Goal: Check status: Check status

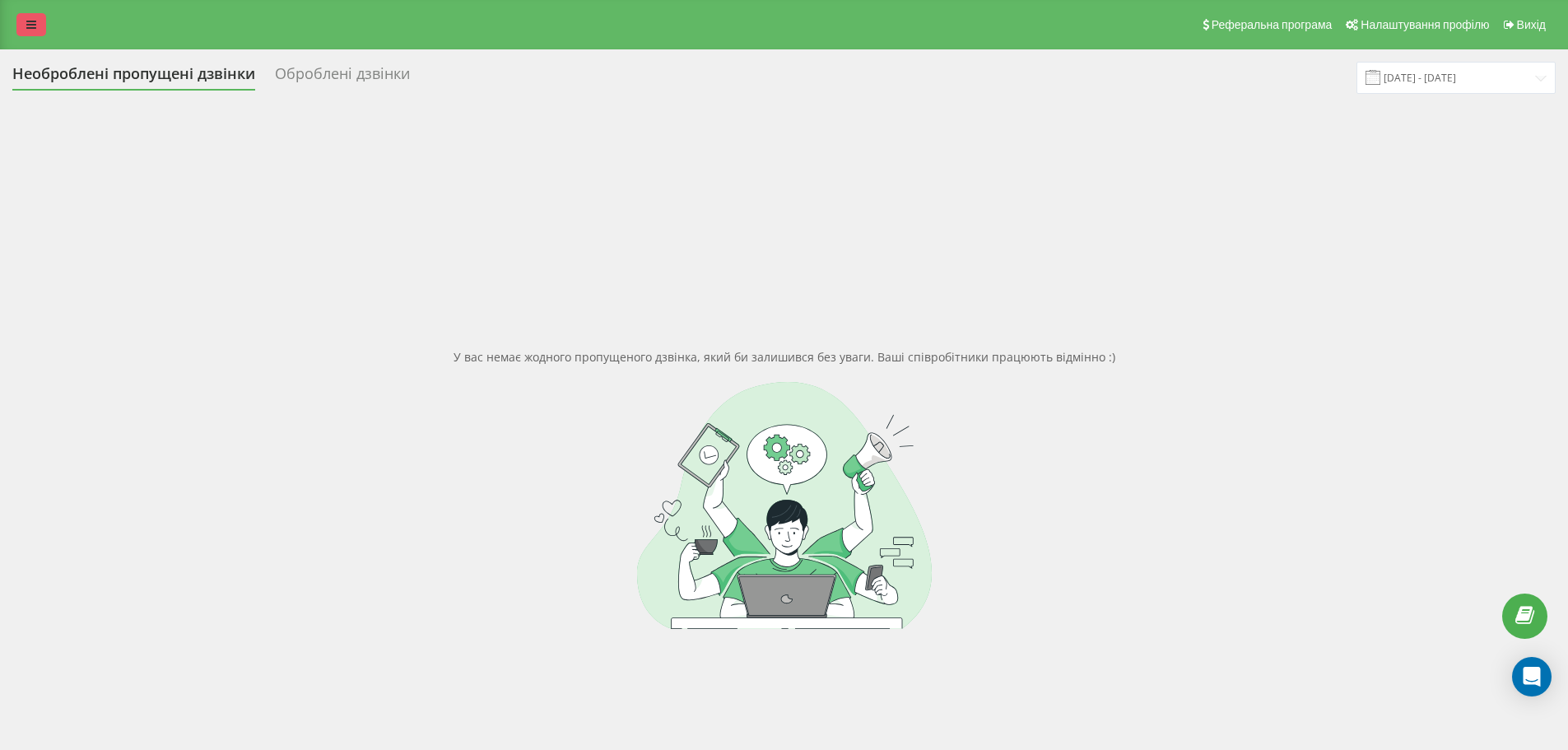
click at [36, 28] on link at bounding box center [31, 25] width 30 height 23
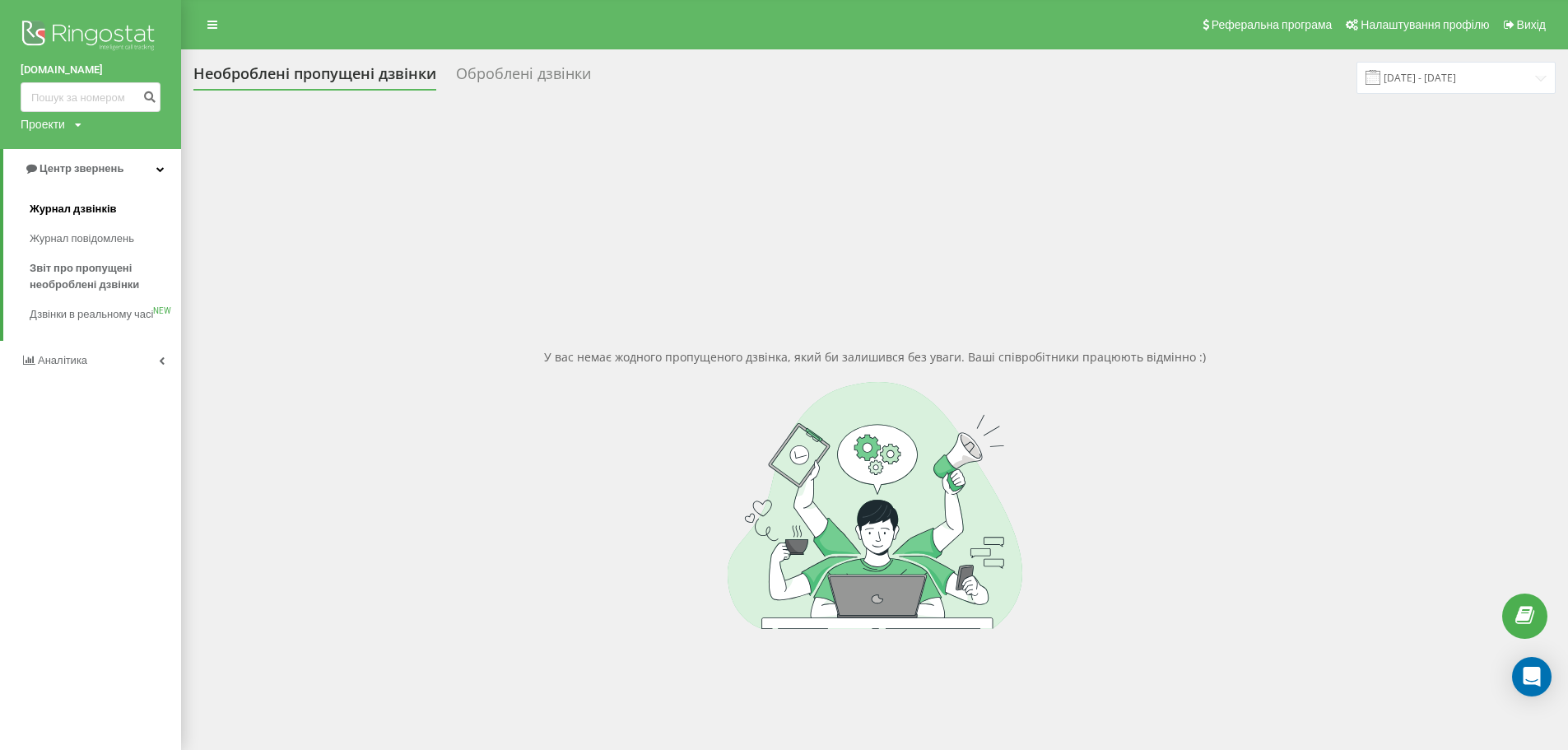
click at [116, 214] on link "Журнал дзвінків" at bounding box center [106, 209] width 152 height 30
click at [116, 217] on link "Журнал дзвінків" at bounding box center [106, 209] width 152 height 30
click at [98, 210] on span "Журнал дзвінків" at bounding box center [74, 209] width 87 height 17
click at [105, 205] on span "Журнал дзвінків" at bounding box center [74, 209] width 87 height 17
click at [62, 212] on span "Журнал дзвінків" at bounding box center [74, 209] width 87 height 17
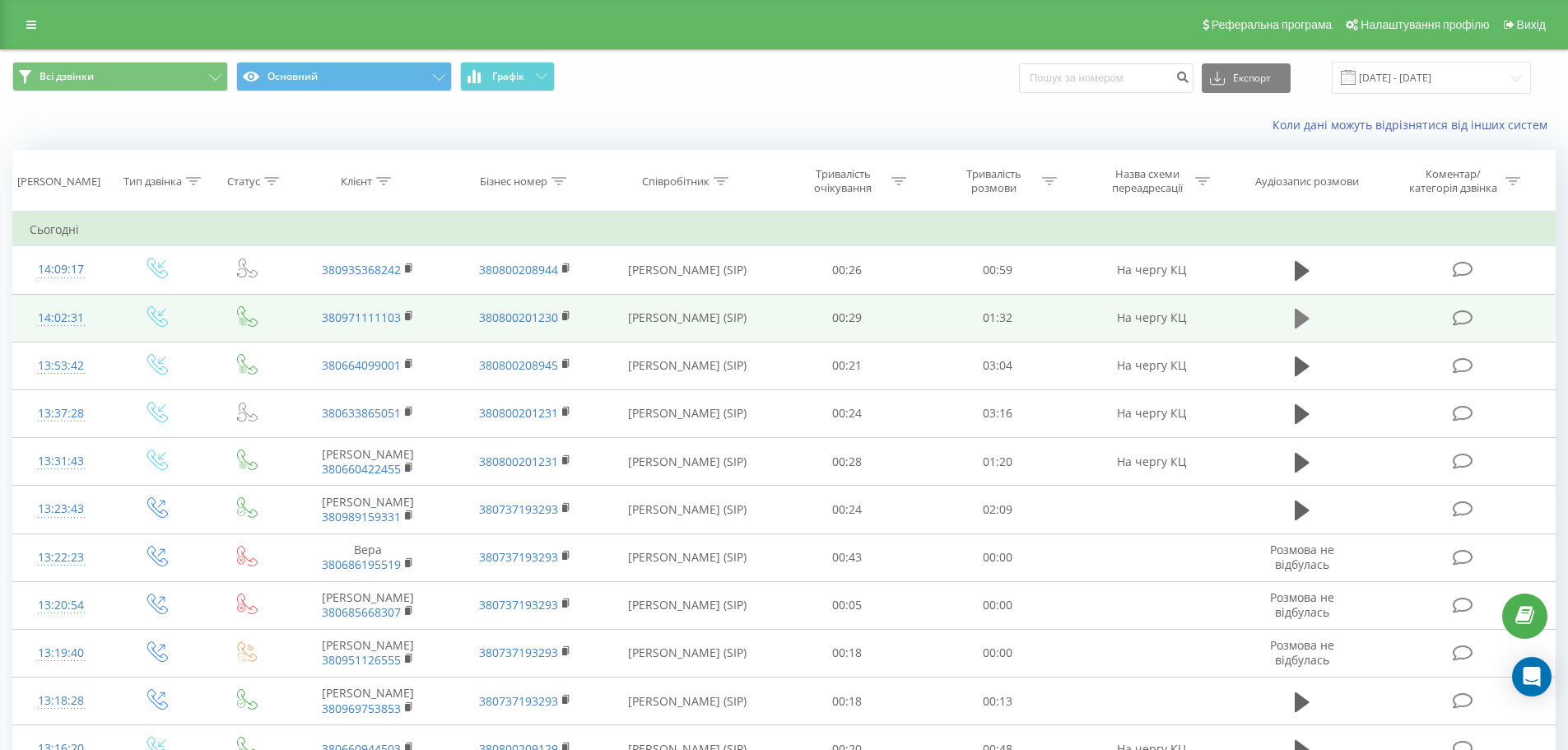
click at [1305, 320] on icon at bounding box center [1302, 319] width 15 height 19
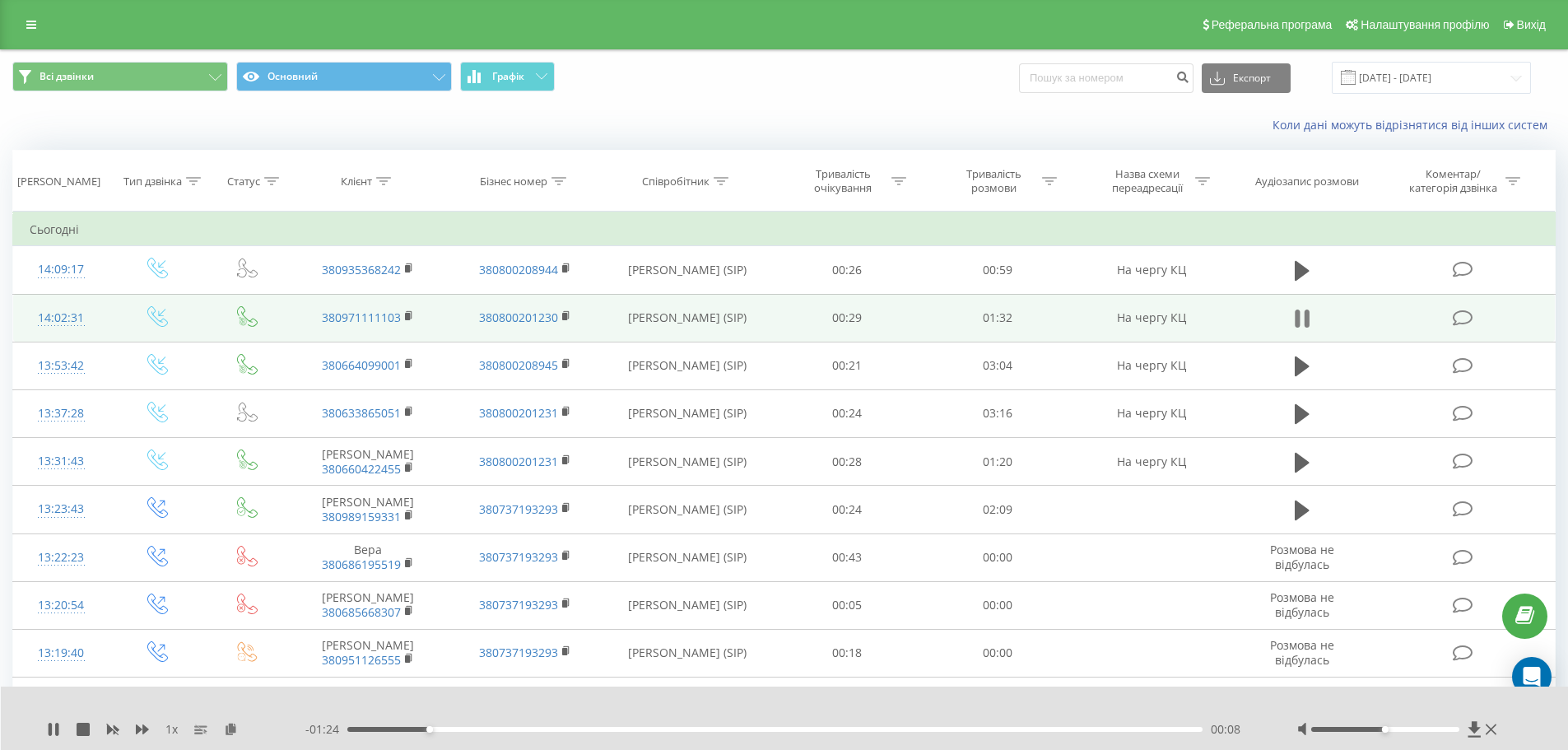
click at [1297, 316] on icon at bounding box center [1297, 319] width 5 height 18
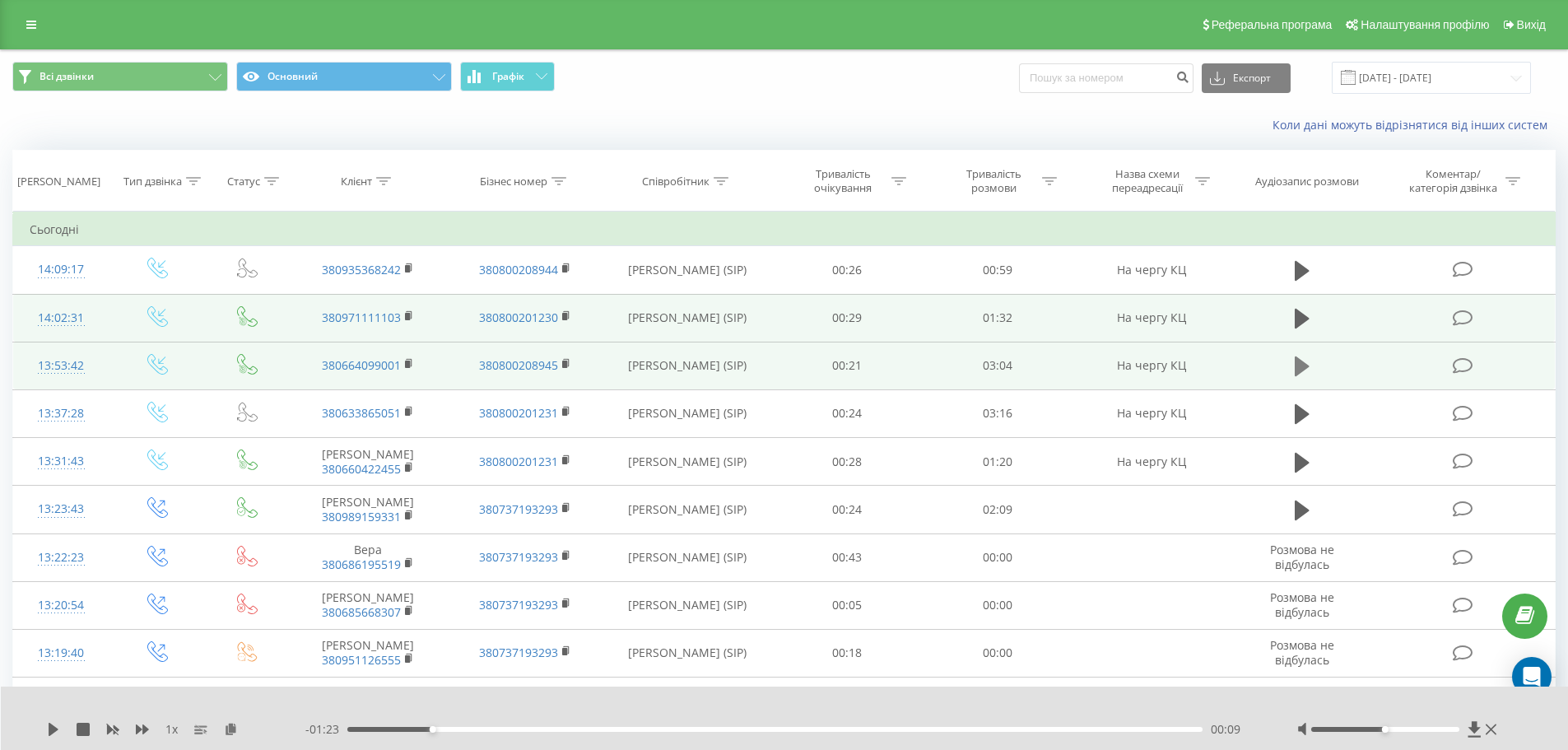
click at [1303, 379] on button at bounding box center [1302, 365] width 24 height 24
drag, startPoint x: 1410, startPoint y: 729, endPoint x: 1439, endPoint y: 721, distance: 30.1
click at [1439, 721] on div at bounding box center [1399, 729] width 204 height 17
click at [1388, 728] on div at bounding box center [1385, 729] width 149 height 5
click at [51, 731] on icon at bounding box center [50, 730] width 3 height 14
